Goal: Download file/media

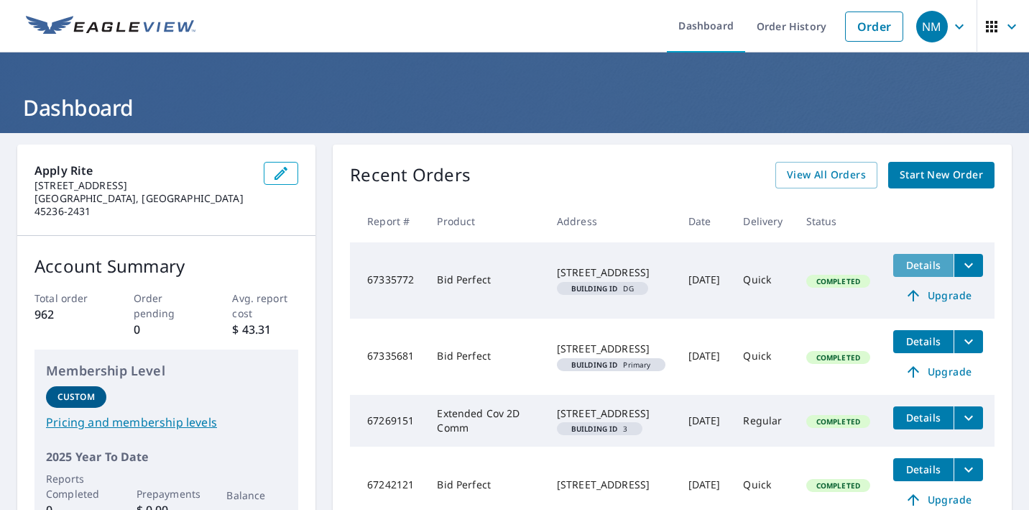
click at [918, 266] on span "Details" at bounding box center [923, 265] width 43 height 14
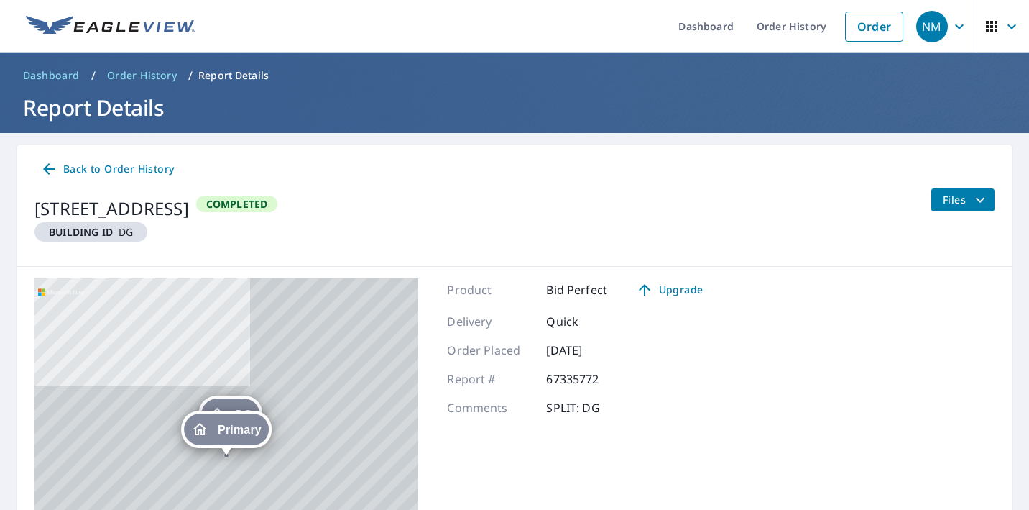
click at [955, 202] on span "Files" at bounding box center [966, 199] width 46 height 17
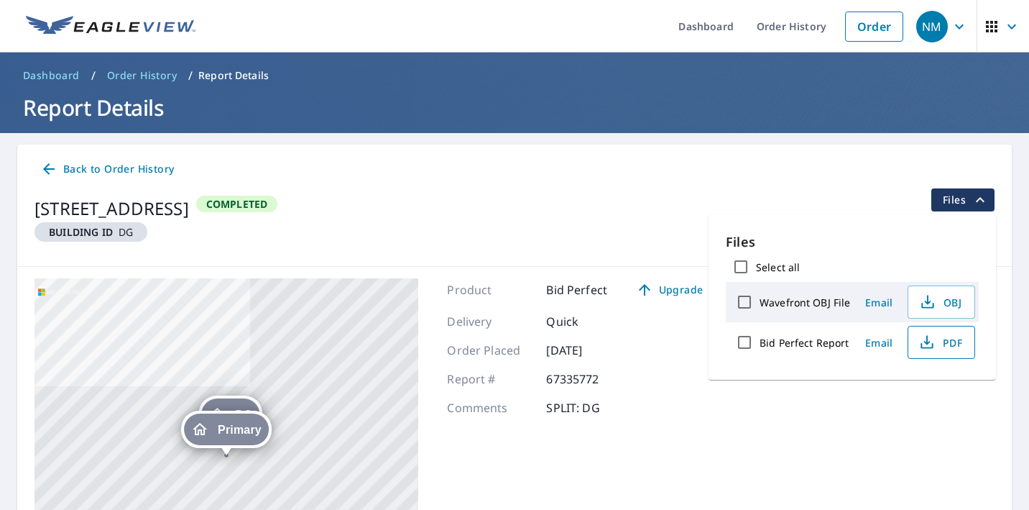
click at [940, 341] on span "PDF" at bounding box center [940, 342] width 46 height 17
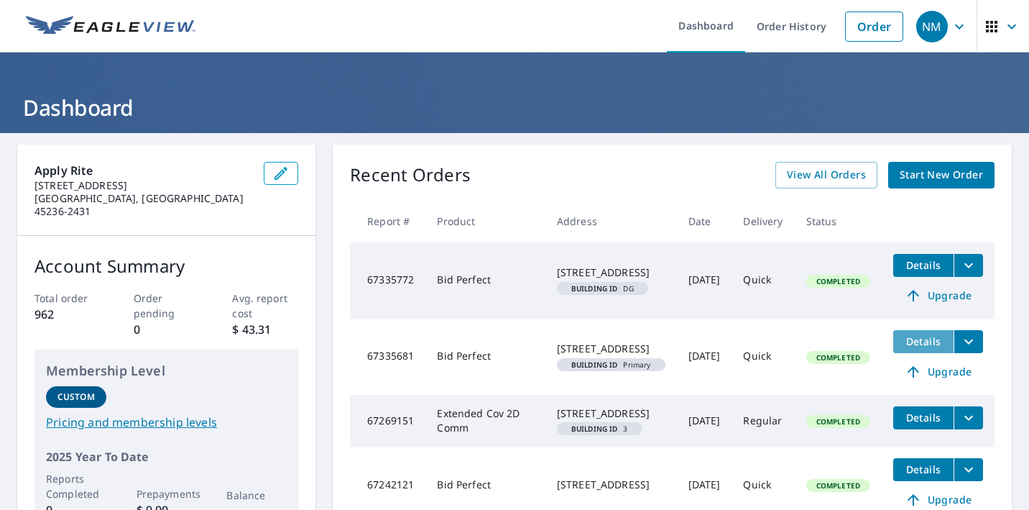
click at [927, 340] on span "Details" at bounding box center [923, 341] width 43 height 14
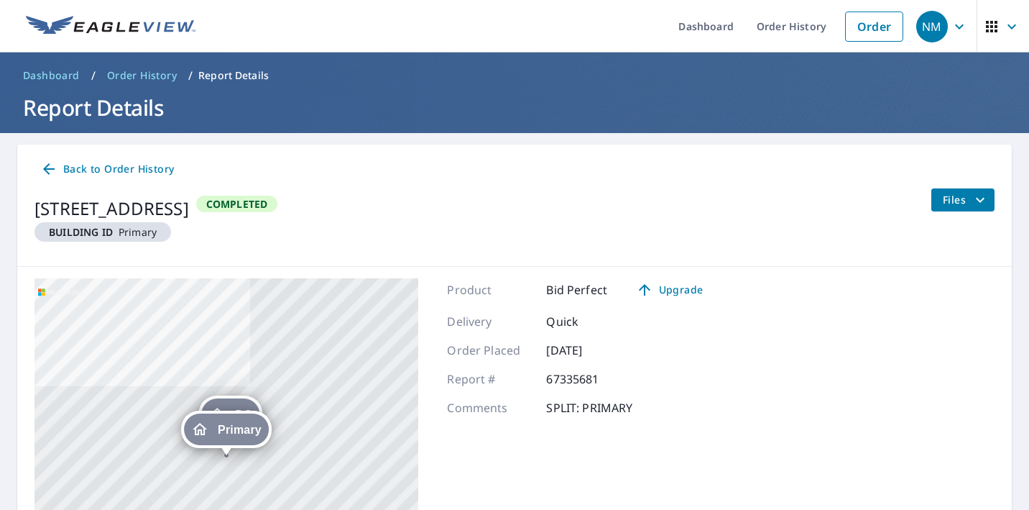
click at [950, 199] on span "Files" at bounding box center [966, 199] width 46 height 17
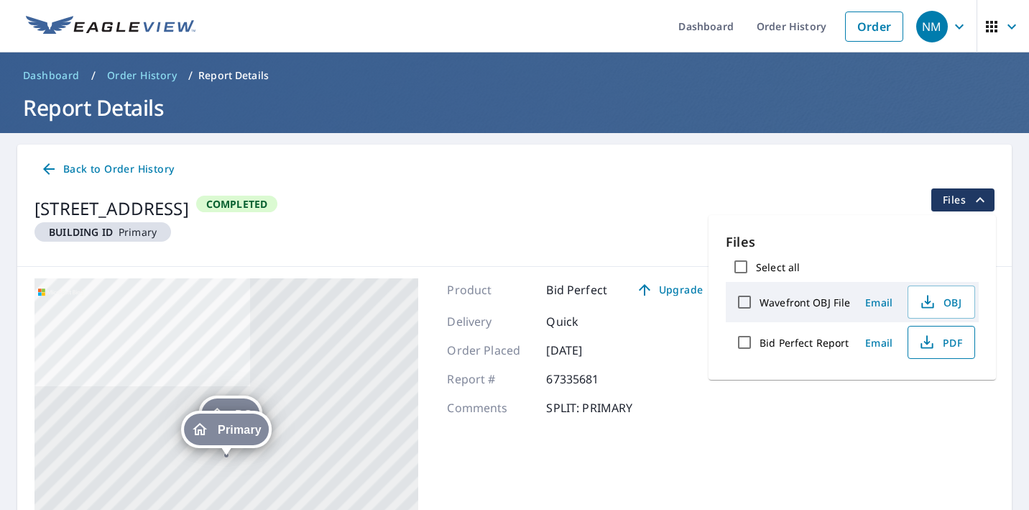
click at [938, 339] on span "PDF" at bounding box center [940, 342] width 46 height 17
